Goal: Task Accomplishment & Management: Use online tool/utility

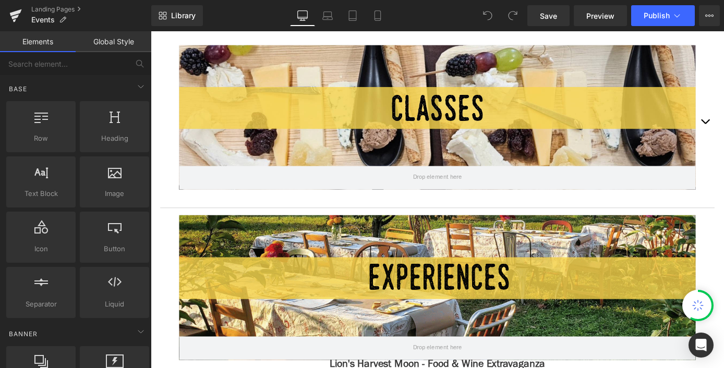
scroll to position [353, 0]
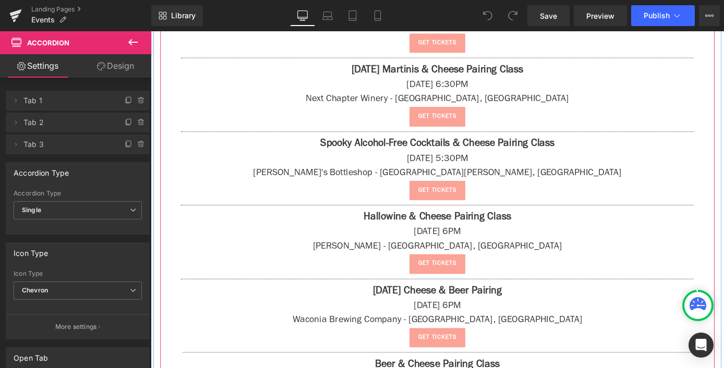
scroll to position [558, 0]
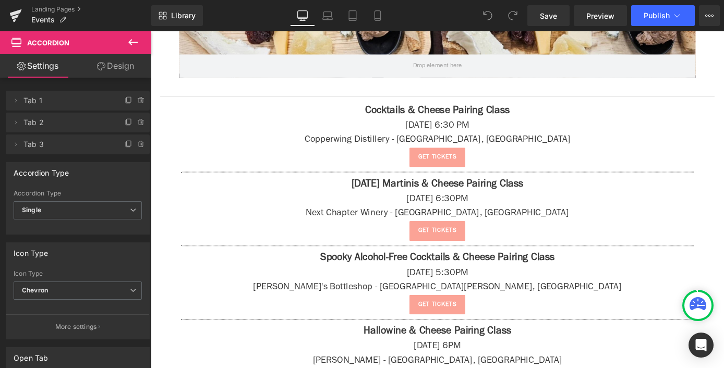
click at [139, 42] on button at bounding box center [133, 42] width 37 height 23
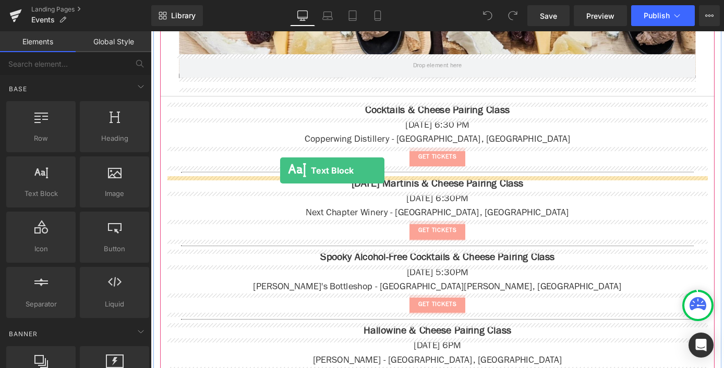
drag, startPoint x: 204, startPoint y: 219, endPoint x: 293, endPoint y: 185, distance: 96.0
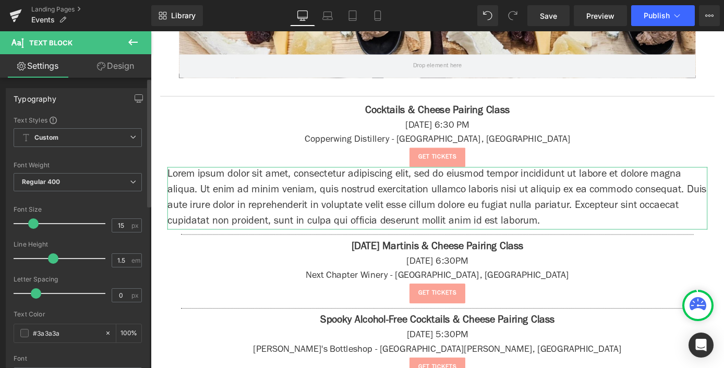
drag, startPoint x: 28, startPoint y: 228, endPoint x: 34, endPoint y: 229, distance: 6.3
click at [34, 229] on div at bounding box center [62, 223] width 87 height 21
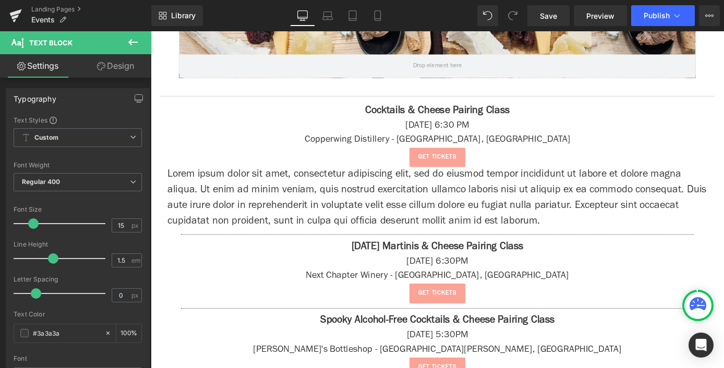
click at [311, 201] on p "Lorem ipsum dolor sit amet, consectetur adipiscing elit, sed do eiusmod tempor …" at bounding box center [466, 215] width 595 height 69
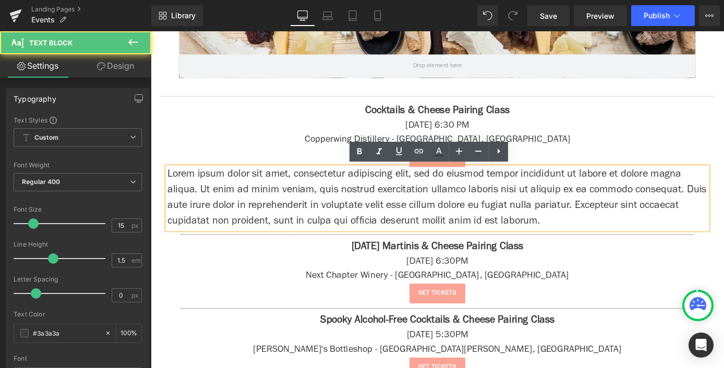
click at [311, 201] on p "Lorem ipsum dolor sit amet, consectetur adipiscing elit, sed do eiusmod tempor …" at bounding box center [466, 215] width 595 height 69
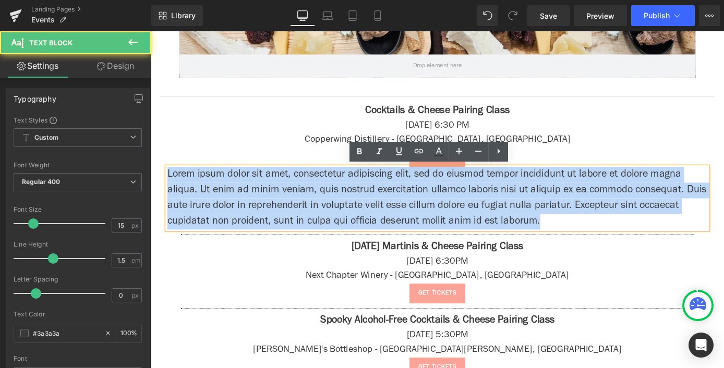
click at [311, 201] on p "Lorem ipsum dolor sit amet, consectetur adipiscing elit, sed do eiusmod tempor …" at bounding box center [466, 215] width 595 height 69
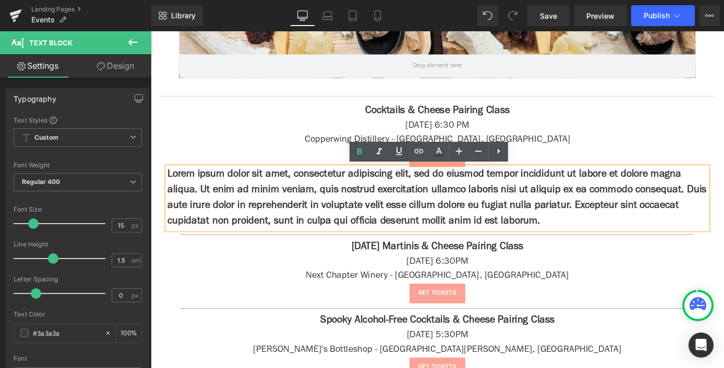
click at [415, 224] on strong "Lorem ipsum dolor sit amet, consectetur adipiscing elit, sed do eiusmod tempor …" at bounding box center [466, 215] width 594 height 63
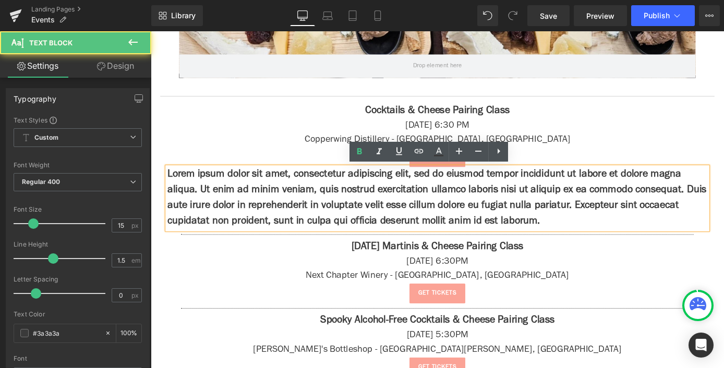
click at [415, 224] on strong "Lorem ipsum dolor sit amet, consectetur adipiscing elit, sed do eiusmod tempor …" at bounding box center [466, 215] width 594 height 63
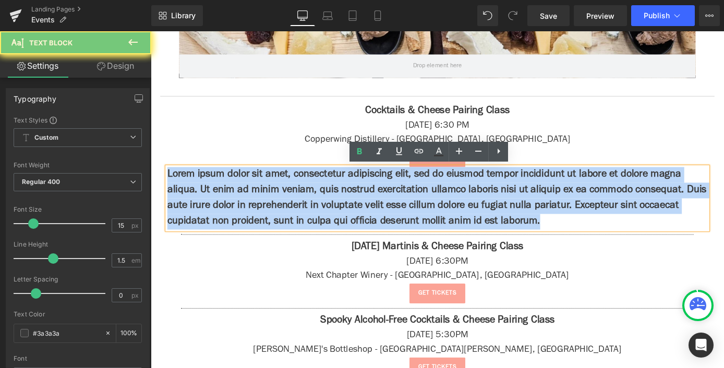
click at [415, 224] on strong "Lorem ipsum dolor sit amet, consectetur adipiscing elit, sed do eiusmod tempor …" at bounding box center [466, 215] width 594 height 63
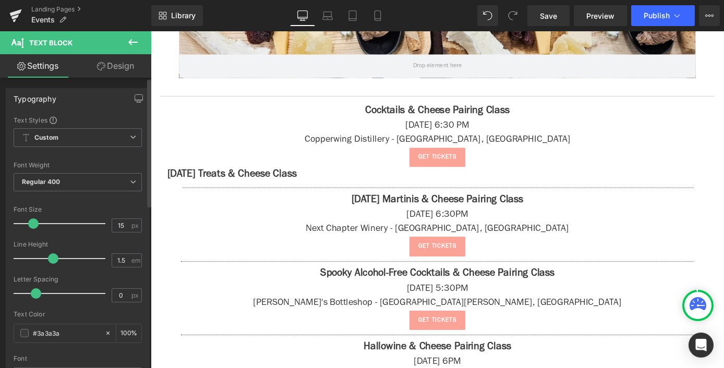
scroll to position [368, 0]
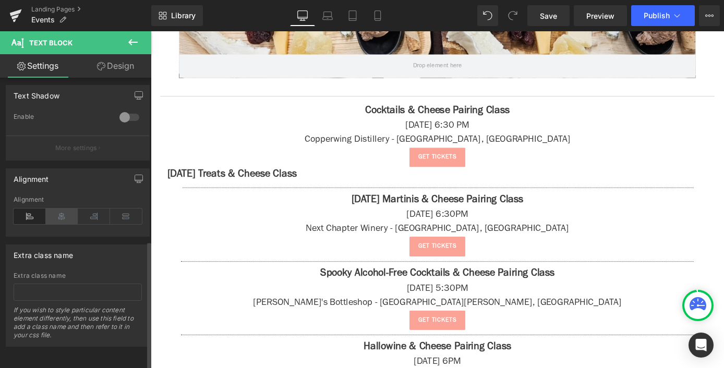
click at [58, 209] on icon at bounding box center [62, 217] width 32 height 16
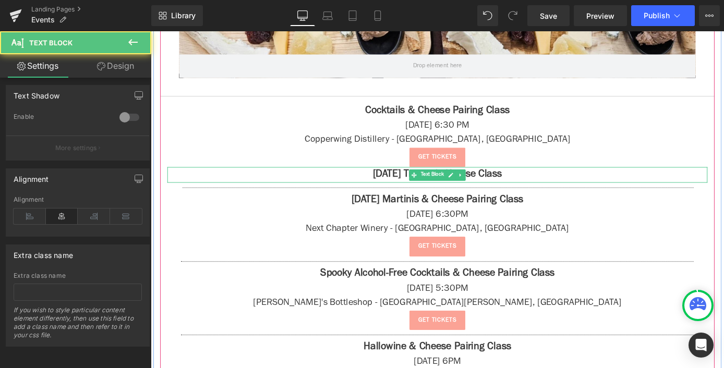
click at [526, 190] on strong "[DATE] Treats & Cheese Class" at bounding box center [467, 189] width 142 height 11
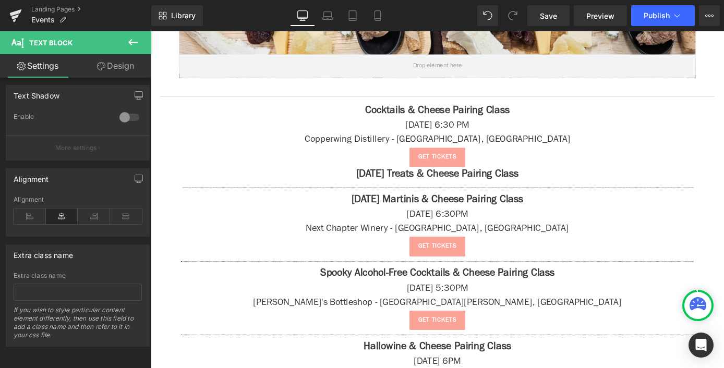
click at [136, 39] on icon at bounding box center [133, 42] width 13 height 13
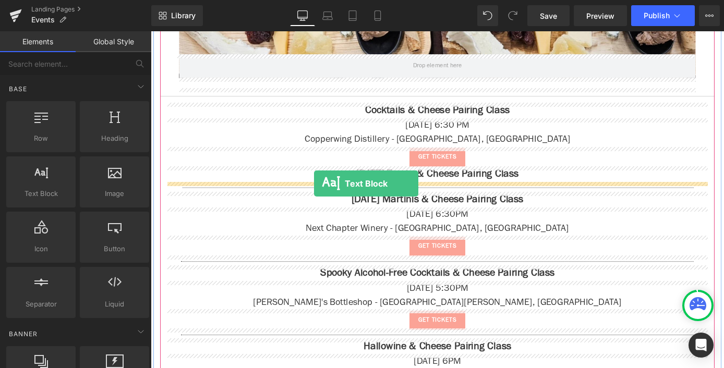
drag, startPoint x: 185, startPoint y: 231, endPoint x: 331, endPoint y: 198, distance: 149.8
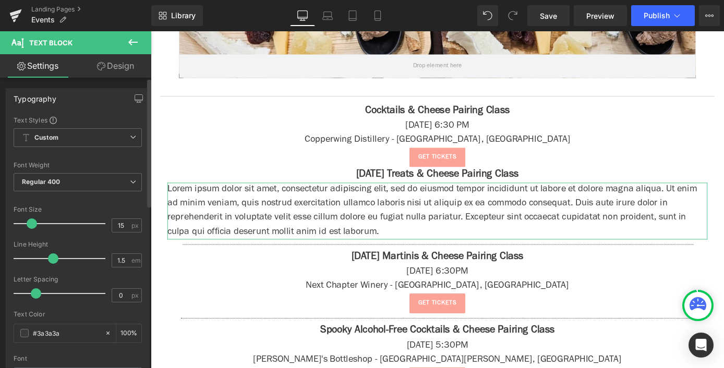
click at [34, 225] on span at bounding box center [32, 224] width 10 height 10
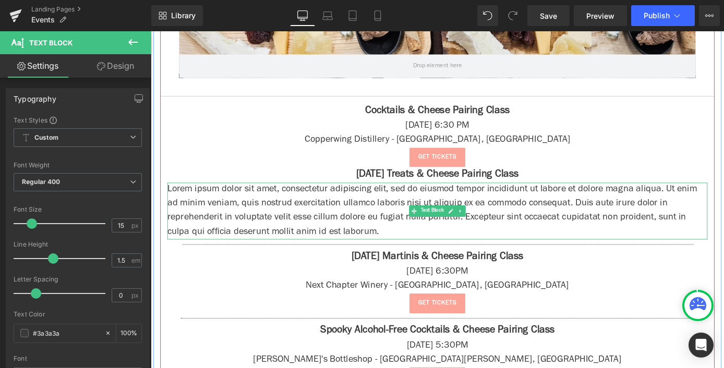
click at [273, 217] on p "Lorem ipsum dolor sit amet, consectetur adipiscing elit, sed do eiusmod tempor …" at bounding box center [466, 229] width 595 height 63
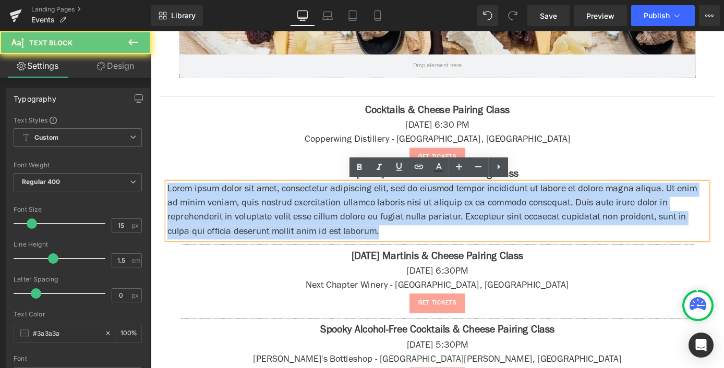
click at [273, 217] on p "Lorem ipsum dolor sit amet, consectetur adipiscing elit, sed do eiusmod tempor …" at bounding box center [466, 229] width 595 height 63
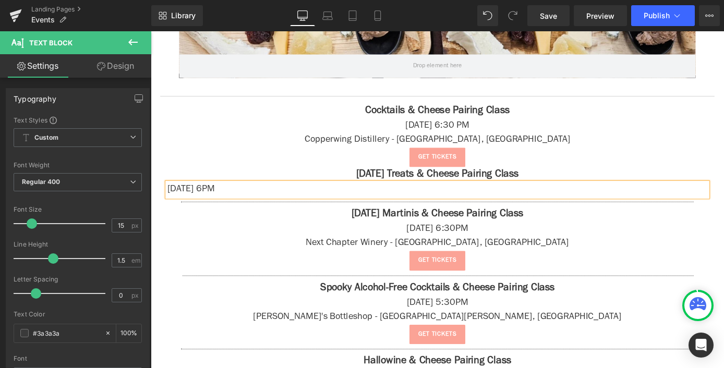
click at [271, 203] on p "[DATE] 6PM" at bounding box center [466, 206] width 595 height 16
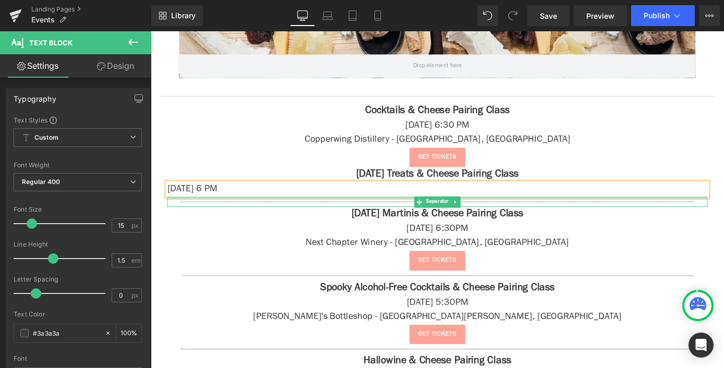
click at [321, 198] on div "[DATE] 6 PM" at bounding box center [466, 206] width 595 height 16
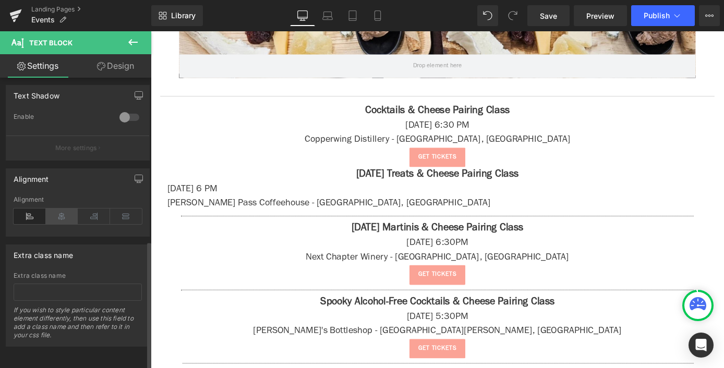
click at [65, 209] on icon at bounding box center [62, 217] width 32 height 16
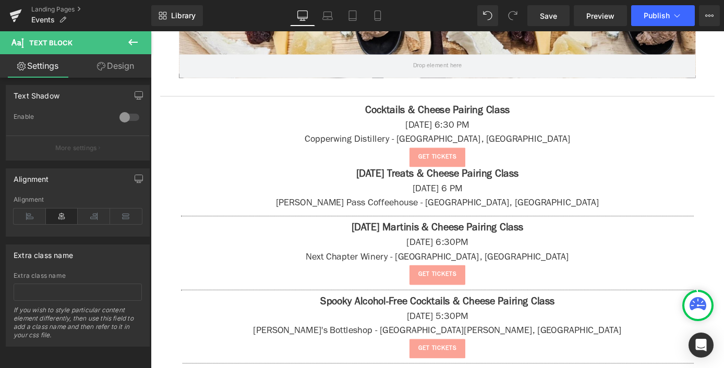
click at [114, 40] on span "Text Block" at bounding box center [62, 42] width 104 height 23
click at [142, 43] on button at bounding box center [133, 42] width 37 height 23
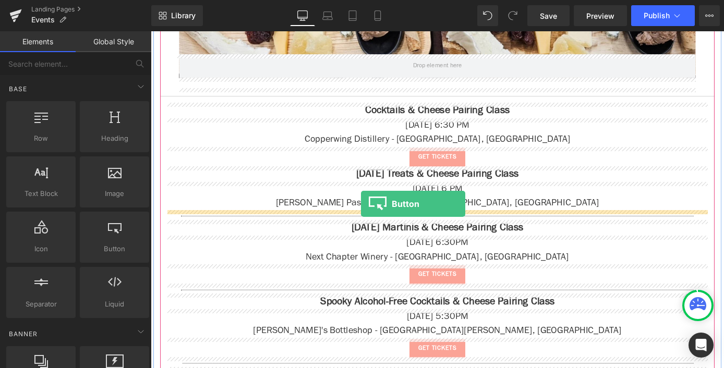
drag, startPoint x: 297, startPoint y: 269, endPoint x: 383, endPoint y: 221, distance: 98.1
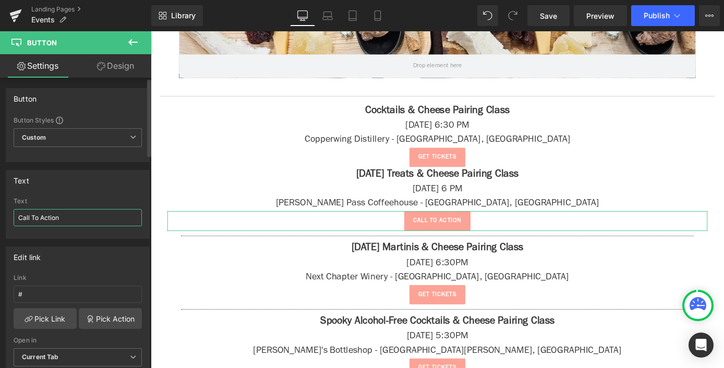
click at [52, 222] on input "Call To Action" at bounding box center [78, 217] width 128 height 17
type input "get tickets"
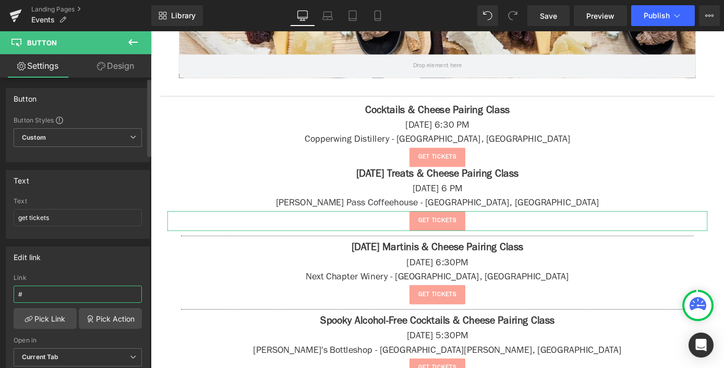
click at [47, 296] on input "#" at bounding box center [78, 294] width 128 height 17
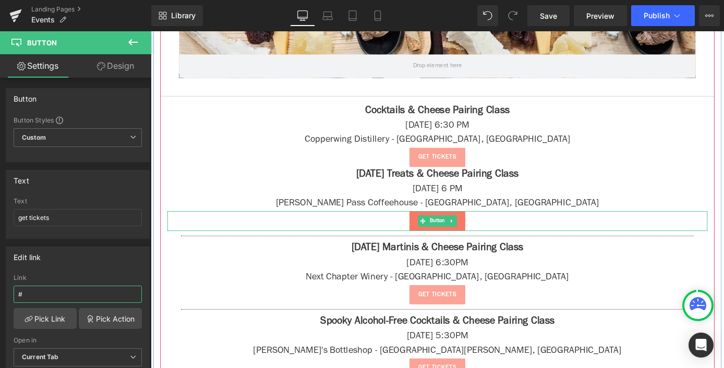
click at [456, 244] on span "Button" at bounding box center [466, 240] width 21 height 13
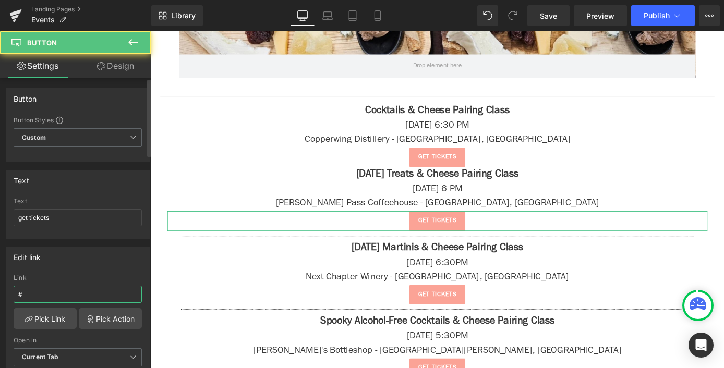
click at [43, 299] on input "#" at bounding box center [78, 294] width 128 height 17
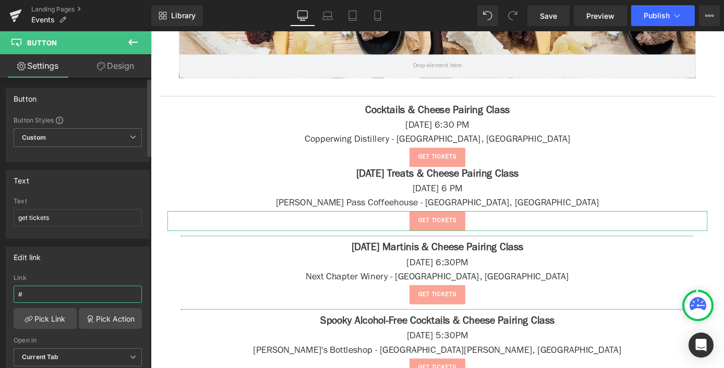
paste input "[URL][DOMAIN_NAME][DATE]"
type input "[URL][DOMAIN_NAME][DATE]"
click at [147, 39] on button at bounding box center [133, 42] width 37 height 23
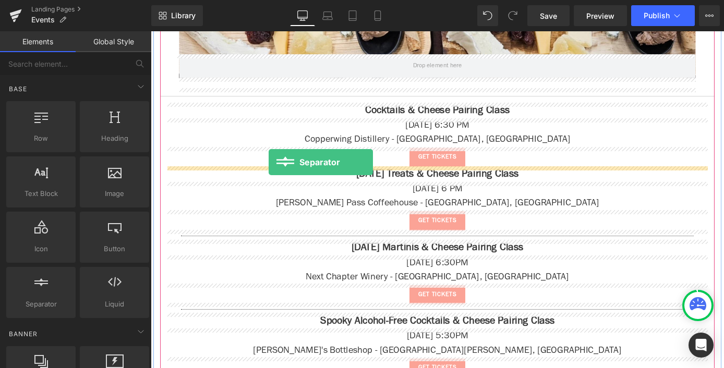
drag, startPoint x: 253, startPoint y: 314, endPoint x: 281, endPoint y: 175, distance: 141.7
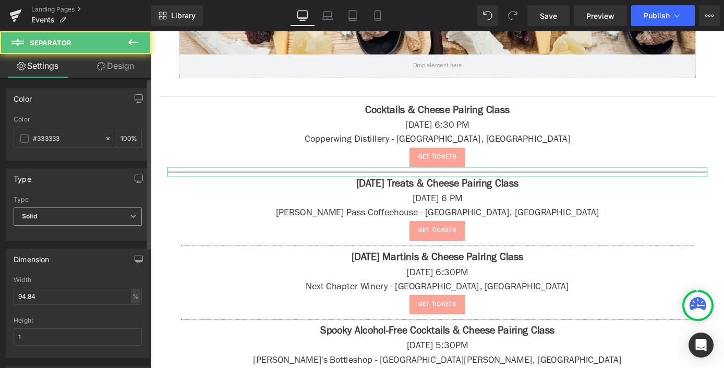
drag, startPoint x: 96, startPoint y: 223, endPoint x: 92, endPoint y: 254, distance: 30.5
click at [96, 224] on span "Solid" at bounding box center [78, 217] width 128 height 18
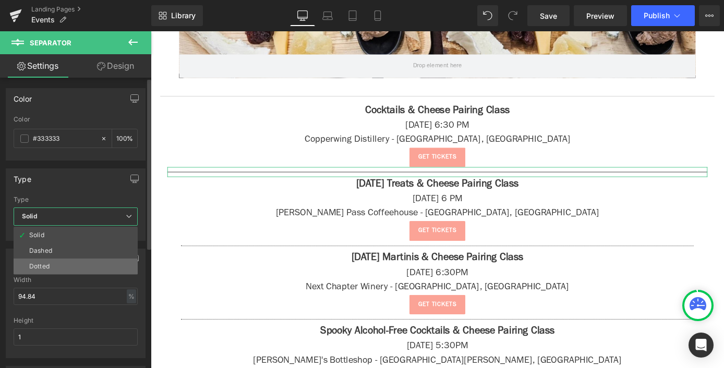
click at [91, 265] on li "Dotted" at bounding box center [76, 267] width 124 height 16
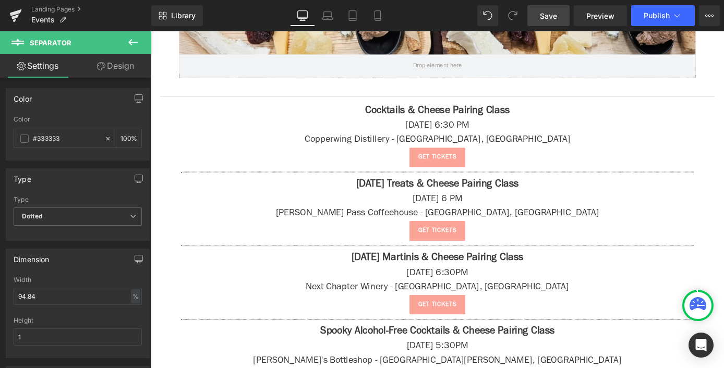
click at [540, 14] on link "Save" at bounding box center [549, 15] width 42 height 21
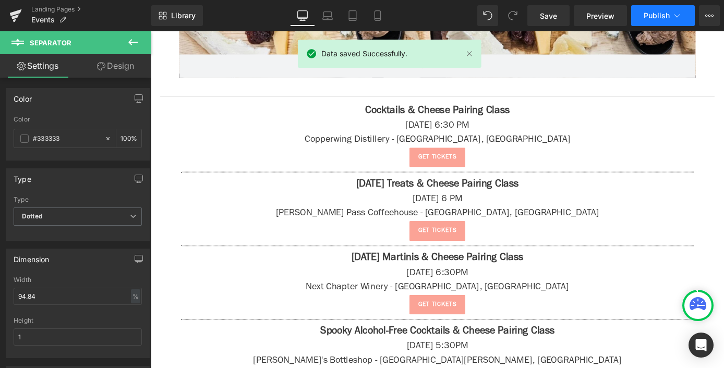
click at [656, 13] on span "Publish" at bounding box center [657, 15] width 26 height 8
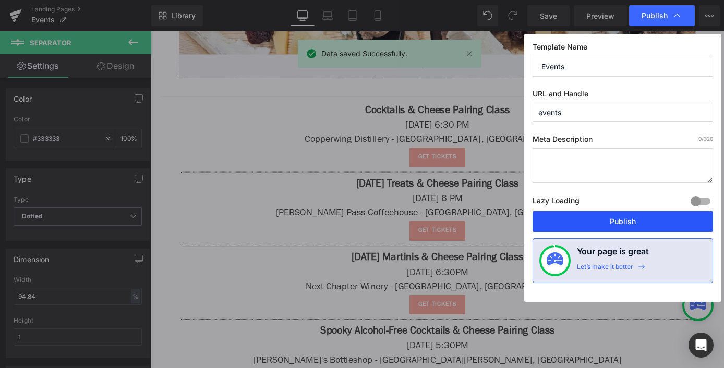
click at [618, 220] on button "Publish" at bounding box center [623, 221] width 181 height 21
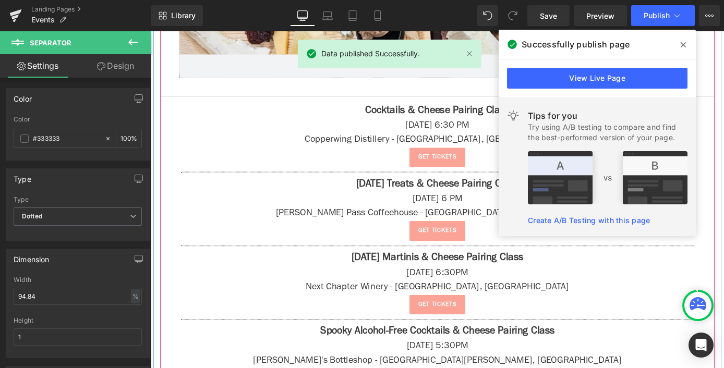
click at [693, 45] on div "Successfully publish page" at bounding box center [597, 44] width 197 height 29
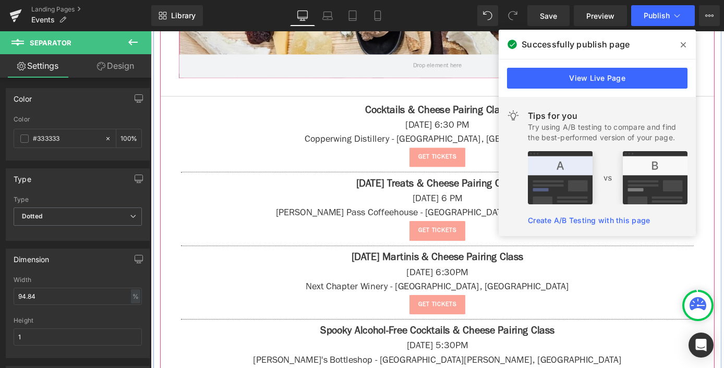
click at [682, 45] on icon at bounding box center [683, 45] width 5 height 8
